Goal: Task Accomplishment & Management: Complete application form

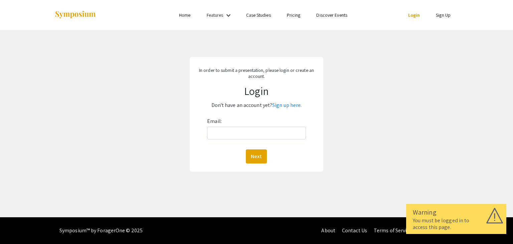
click at [257, 142] on div "Email: Next" at bounding box center [256, 139] width 98 height 47
click at [256, 136] on input "Email:" at bounding box center [256, 132] width 98 height 13
type input "[EMAIL_ADDRESS][DOMAIN_NAME]"
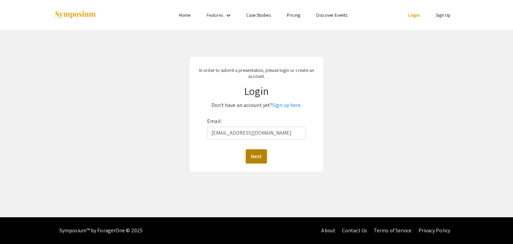
click at [258, 152] on button "Next" at bounding box center [256, 156] width 21 height 14
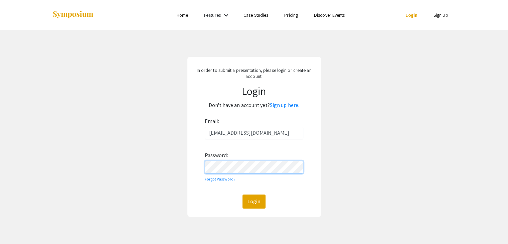
click at [242, 194] on button "Login" at bounding box center [253, 201] width 23 height 14
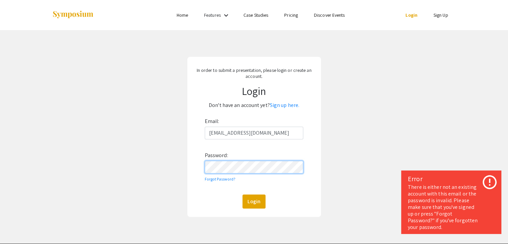
click at [136, 169] on div "In order to submit a presentation, please login or create an account. Login Don…" at bounding box center [254, 136] width 518 height 213
click at [224, 178] on link "Forgot Password?" at bounding box center [220, 178] width 31 height 5
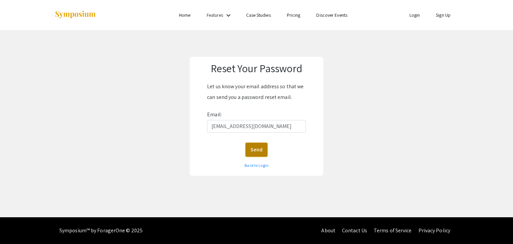
click at [253, 152] on button "Send" at bounding box center [256, 149] width 22 height 14
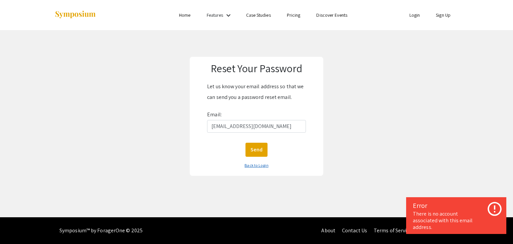
click at [251, 164] on link "Back to Login" at bounding box center [256, 165] width 24 height 5
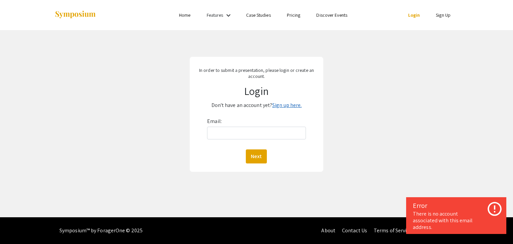
click at [273, 106] on link "Sign up here." at bounding box center [286, 104] width 29 height 7
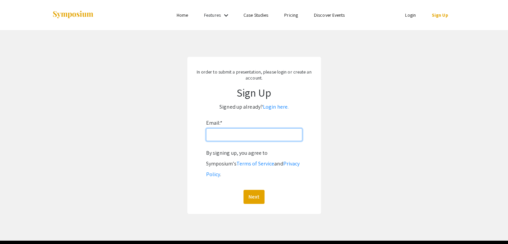
click at [256, 139] on input "Email: *" at bounding box center [254, 134] width 96 height 13
type input "[EMAIL_ADDRESS][DOMAIN_NAME]"
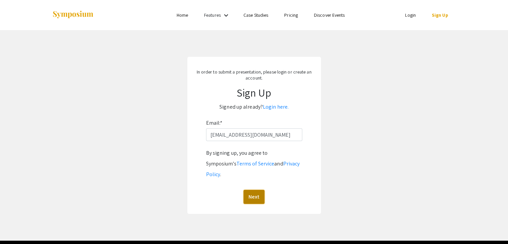
click at [252, 190] on button "Next" at bounding box center [253, 197] width 21 height 14
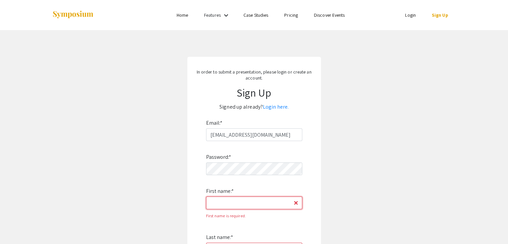
click at [230, 198] on input "First name: *" at bounding box center [254, 202] width 96 height 13
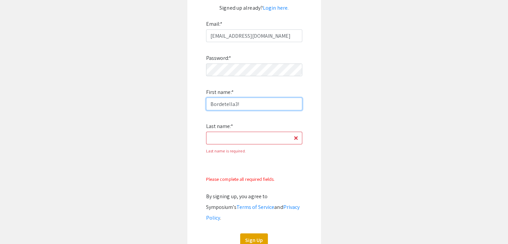
scroll to position [100, 0]
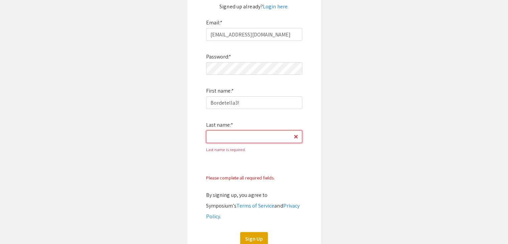
click at [226, 134] on input "Last name: *" at bounding box center [254, 136] width 96 height 13
drag, startPoint x: 244, startPoint y: 103, endPoint x: 112, endPoint y: 142, distance: 137.3
click at [112, 142] on app-signup "In order to submit a presentation, please login or create an account. Sign Up S…" at bounding box center [254, 106] width 508 height 299
type input "Nathaniel"
click at [209, 135] on input "Last name: *" at bounding box center [254, 136] width 96 height 13
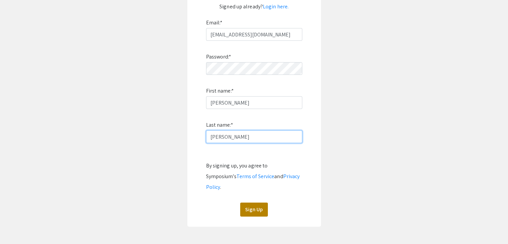
type input "Rader"
click at [251, 203] on button "Sign Up" at bounding box center [254, 209] width 28 height 14
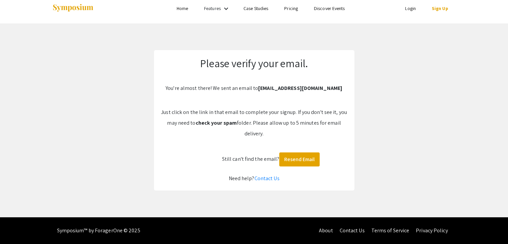
scroll to position [7, 0]
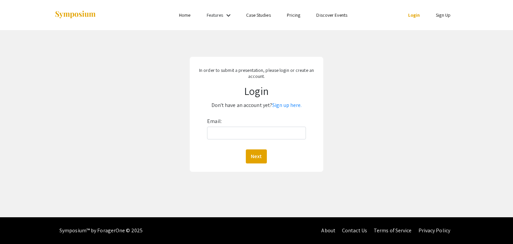
click at [256, 124] on div "Email: Next" at bounding box center [256, 139] width 98 height 47
click at [260, 133] on input "Email:" at bounding box center [256, 132] width 98 height 13
type input "[EMAIL_ADDRESS][DOMAIN_NAME]"
click at [258, 152] on button "Next" at bounding box center [256, 156] width 21 height 14
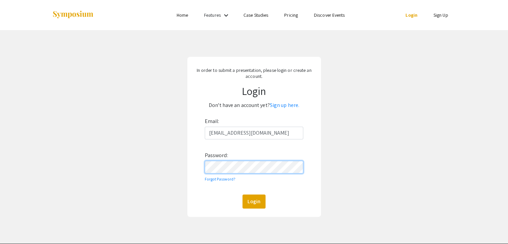
click at [242, 194] on button "Login" at bounding box center [253, 201] width 23 height 14
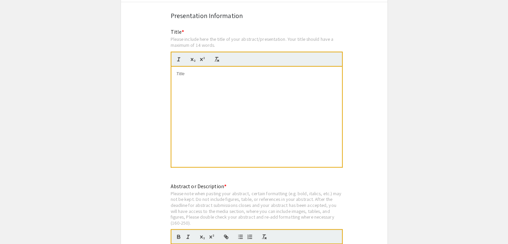
scroll to position [1168, 0]
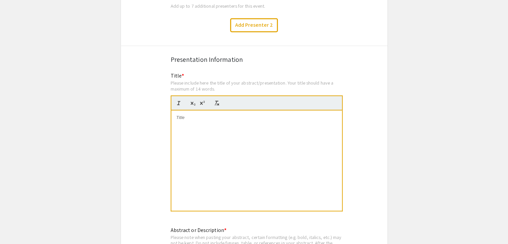
click at [208, 135] on div at bounding box center [256, 160] width 171 height 100
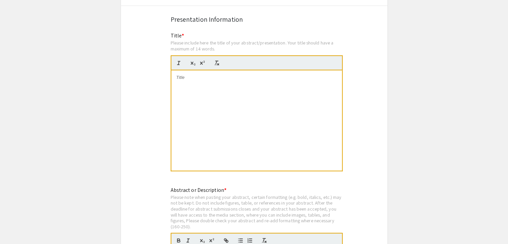
scroll to position [1235, 0]
